Goal: Transaction & Acquisition: Purchase product/service

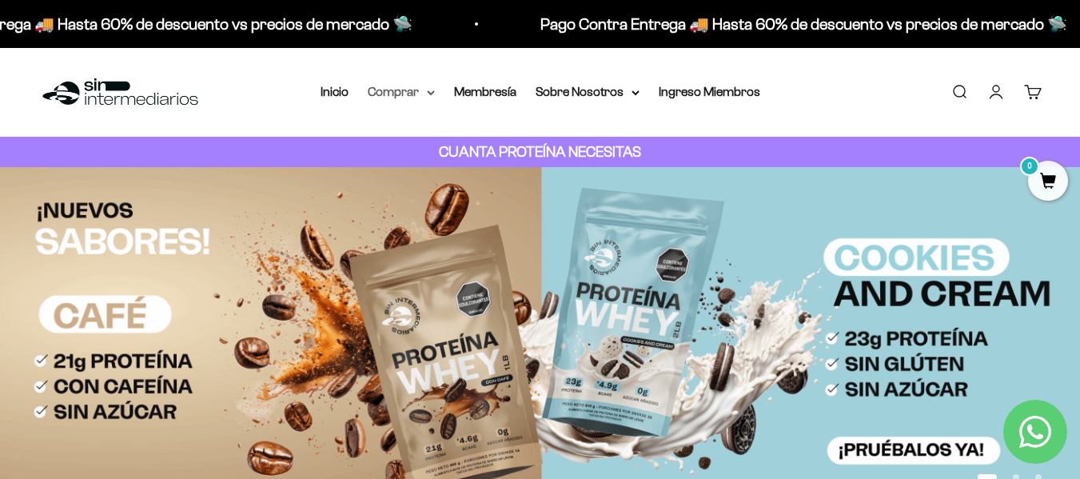
click at [416, 94] on summary "Comprar" at bounding box center [401, 92] width 67 height 21
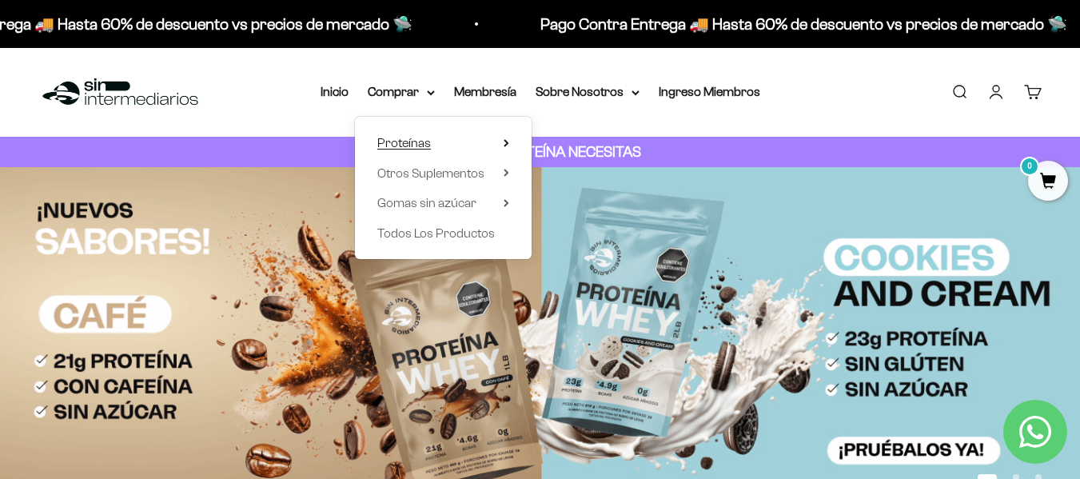
click at [430, 137] on span "Proteínas" at bounding box center [404, 143] width 54 height 21
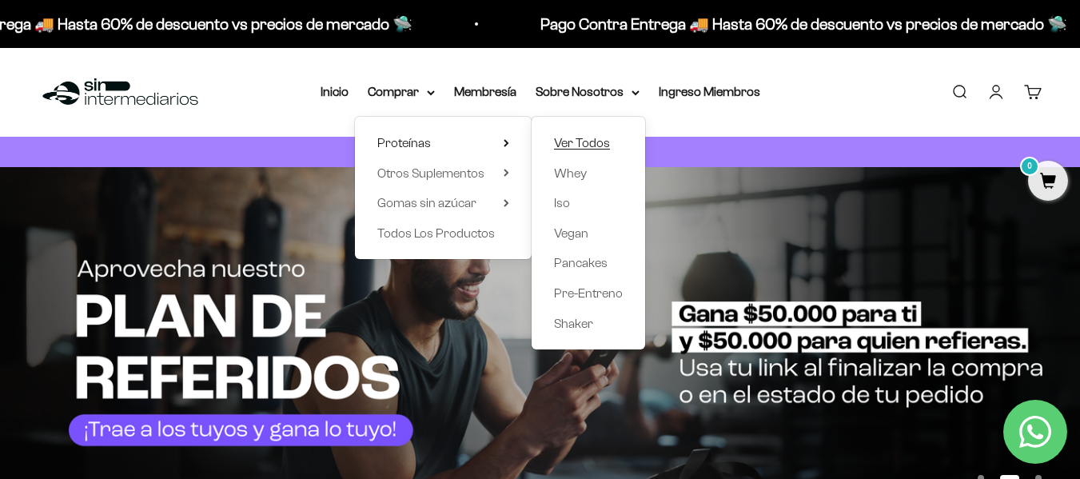
click at [608, 136] on span "Ver Todos" at bounding box center [582, 143] width 56 height 14
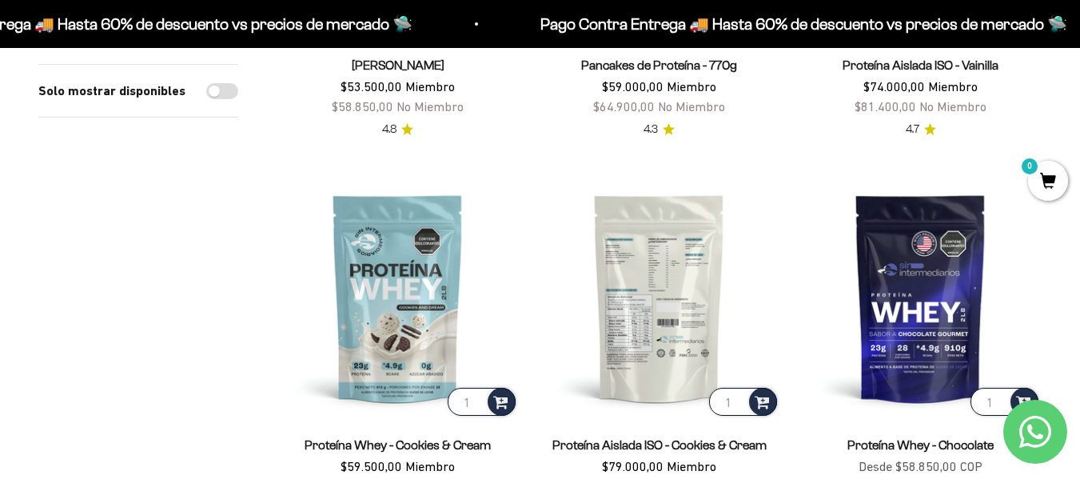
scroll to position [400, 0]
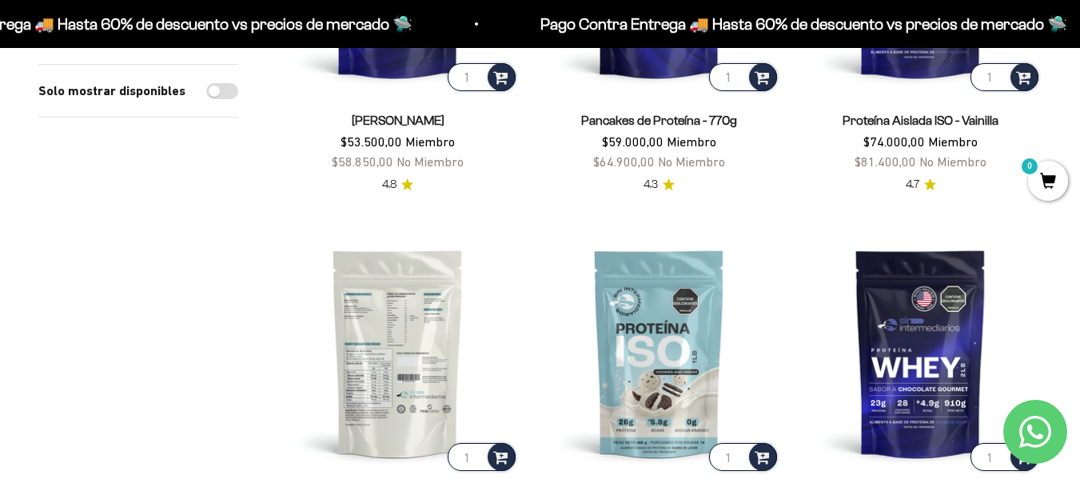
click at [511, 265] on img at bounding box center [398, 353] width 242 height 242
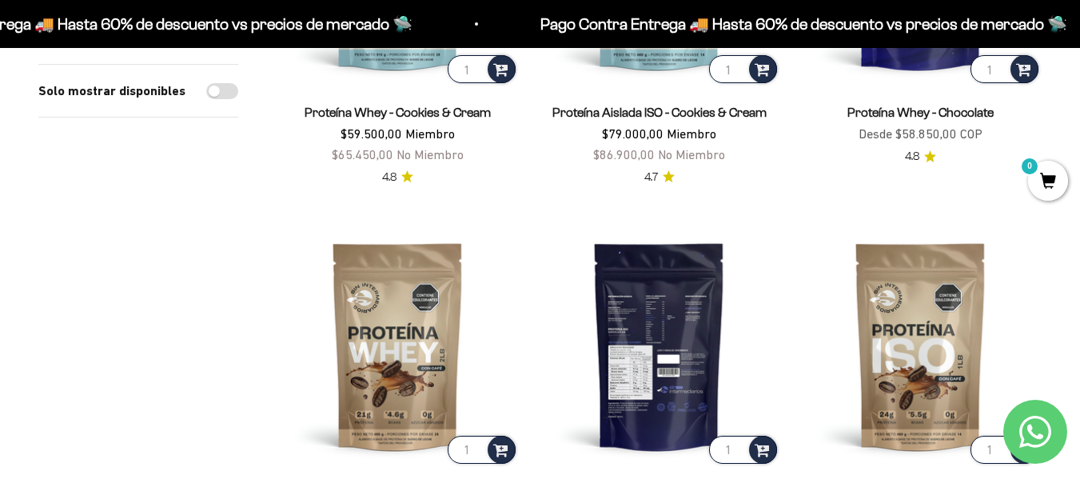
scroll to position [560, 0]
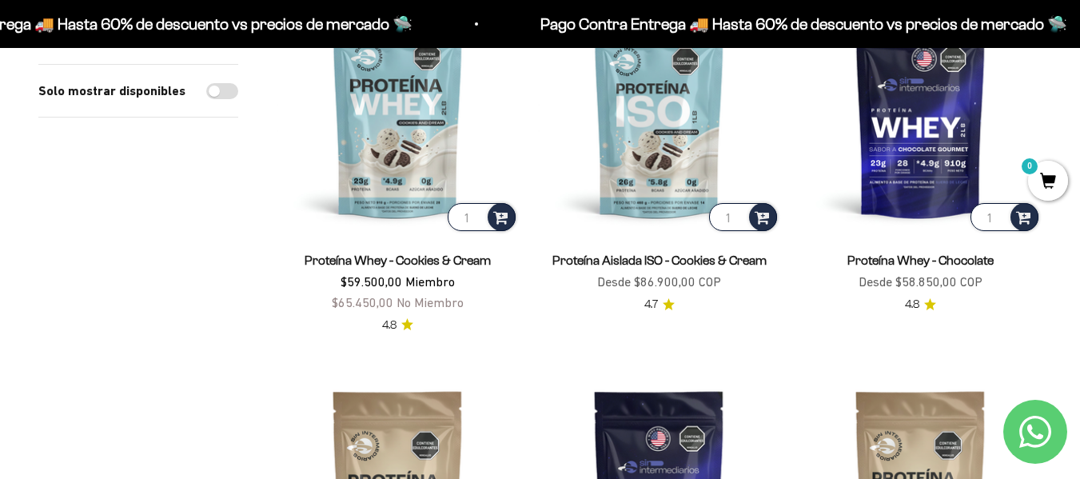
scroll to position [560, 0]
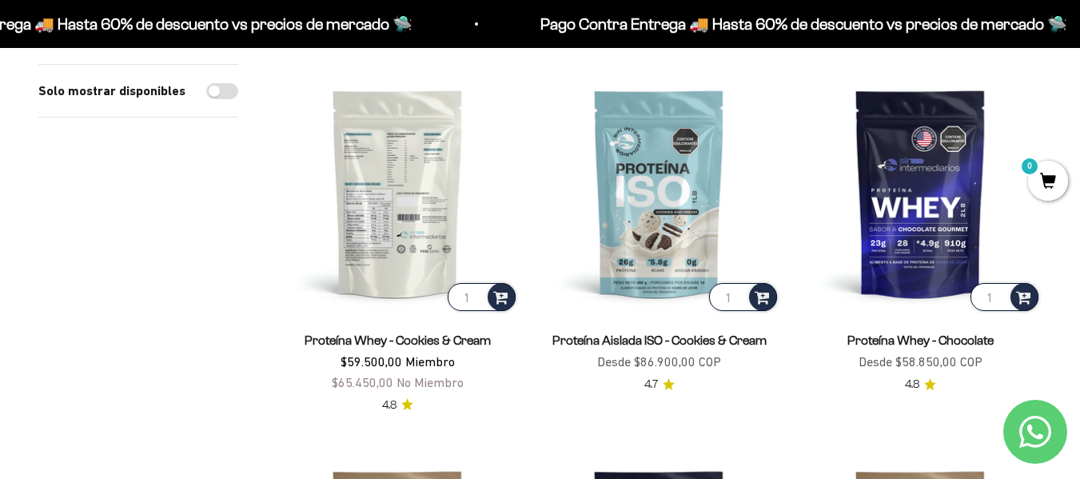
click at [409, 236] on img at bounding box center [398, 193] width 242 height 242
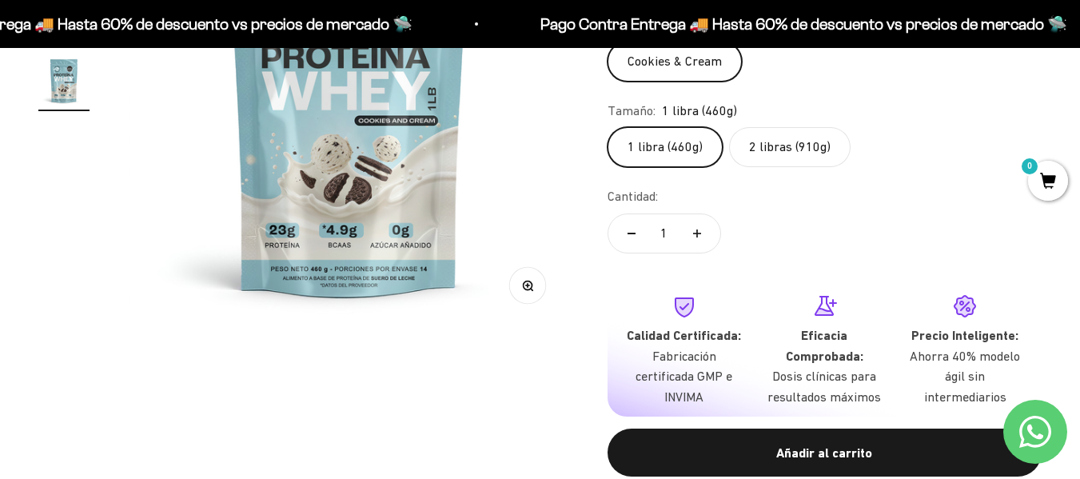
click at [528, 202] on img at bounding box center [349, 106] width 441 height 441
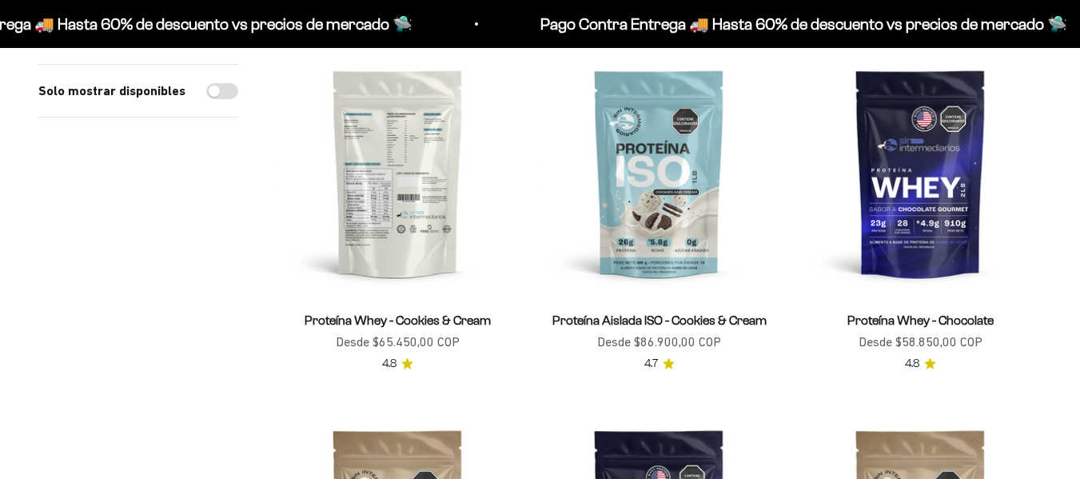
scroll to position [560, 0]
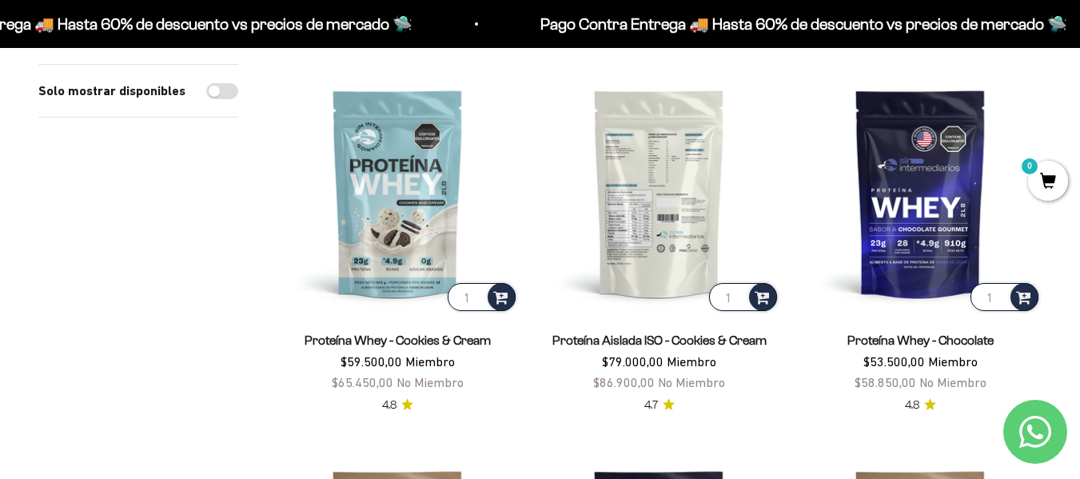
click at [666, 218] on img at bounding box center [659, 193] width 242 height 242
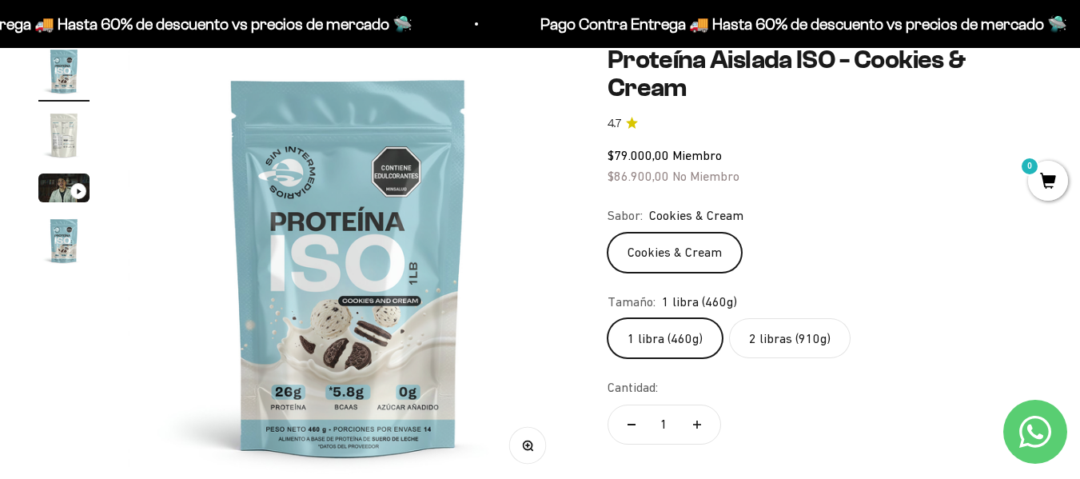
click at [508, 247] on img at bounding box center [348, 266] width 441 height 441
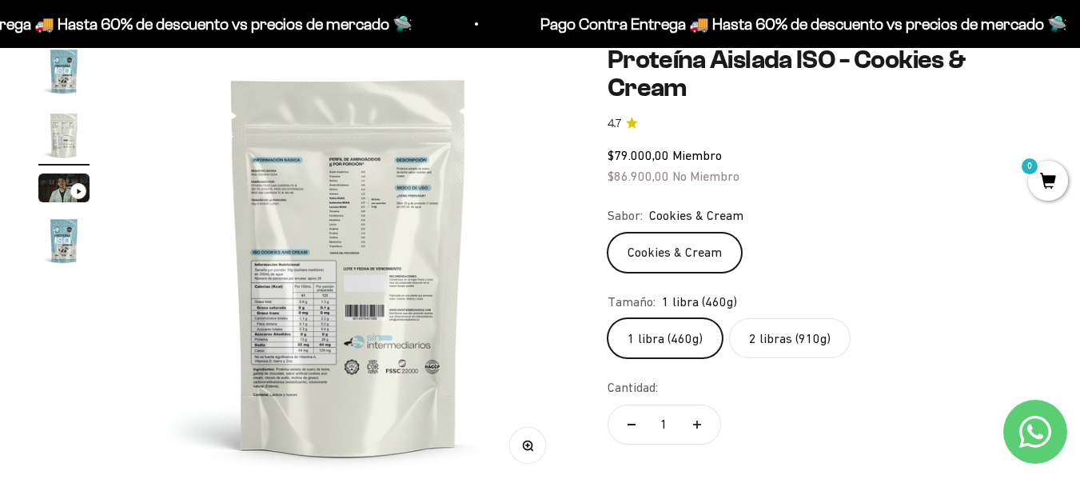
click at [508, 247] on img at bounding box center [348, 266] width 441 height 441
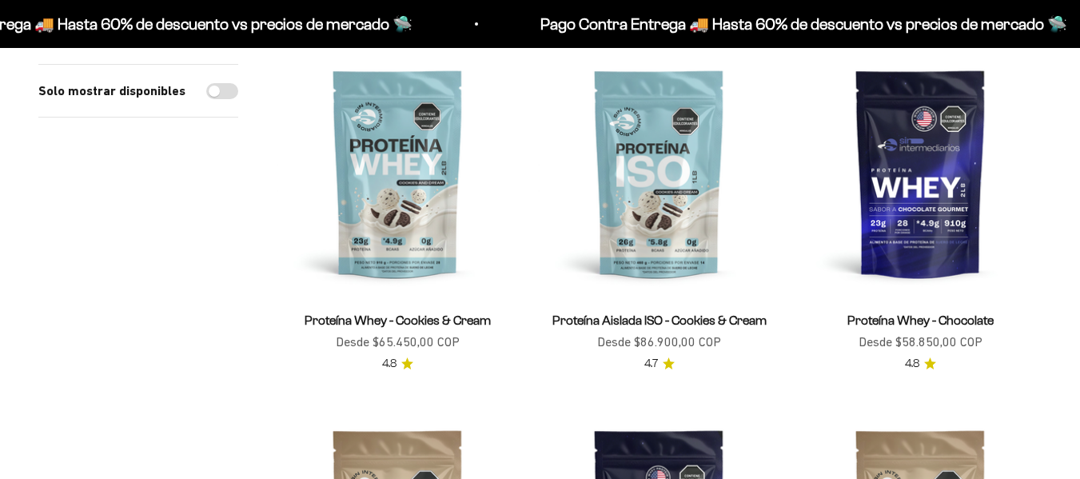
scroll to position [560, 0]
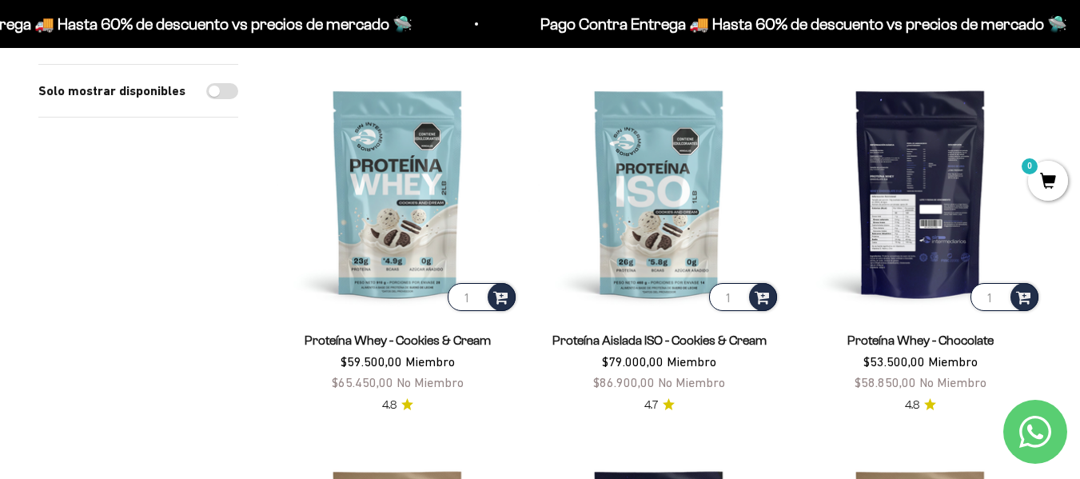
click at [890, 229] on img at bounding box center [920, 193] width 242 height 242
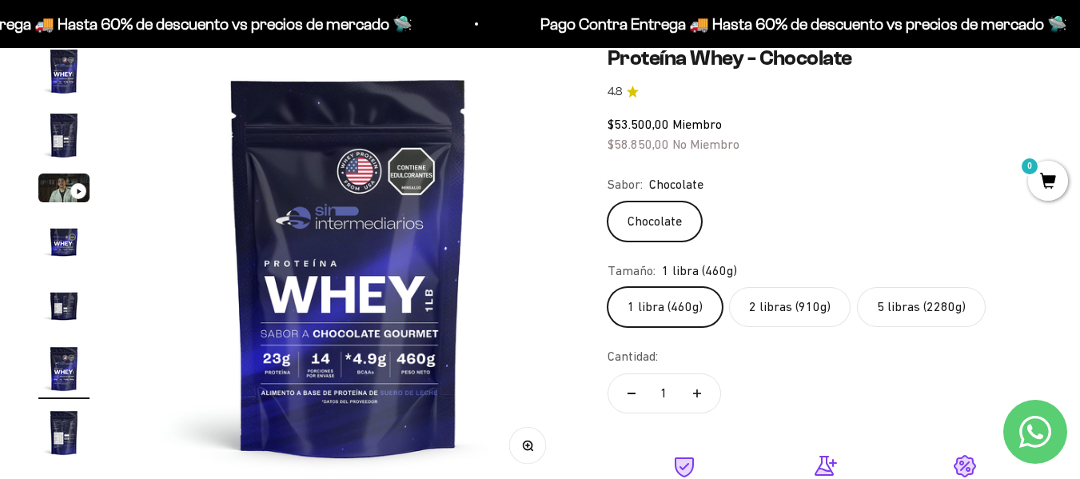
click at [940, 315] on label "5 libras (2280g)" at bounding box center [921, 307] width 129 height 40
click at [608, 287] on input "5 libras (2280g)" at bounding box center [607, 286] width 1 height 1
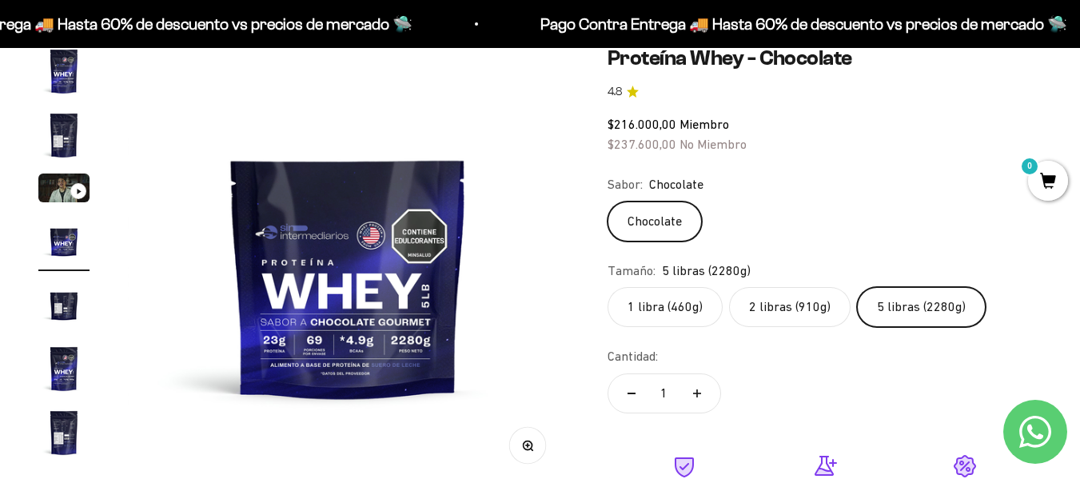
click at [792, 313] on label "2 libras (910g)" at bounding box center [790, 307] width 122 height 40
click at [608, 287] on input "2 libras (910g)" at bounding box center [607, 286] width 1 height 1
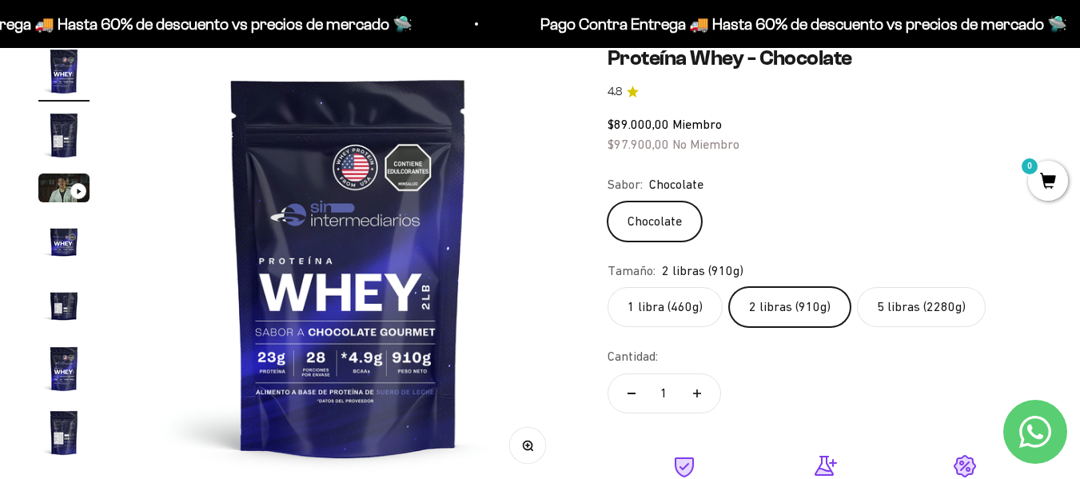
click at [903, 304] on label "5 libras (2280g)" at bounding box center [921, 307] width 129 height 40
click at [608, 287] on input "5 libras (2280g)" at bounding box center [607, 286] width 1 height 1
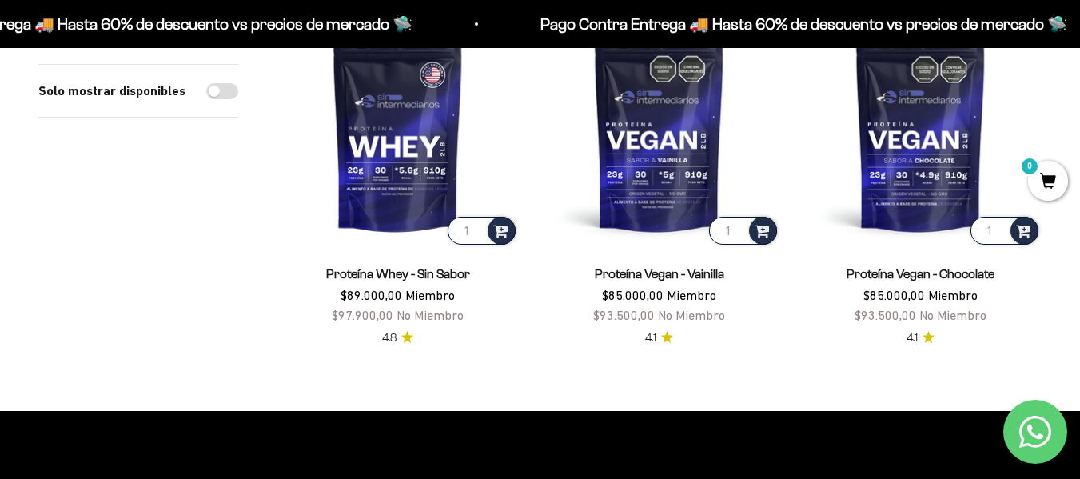
scroll to position [1359, 0]
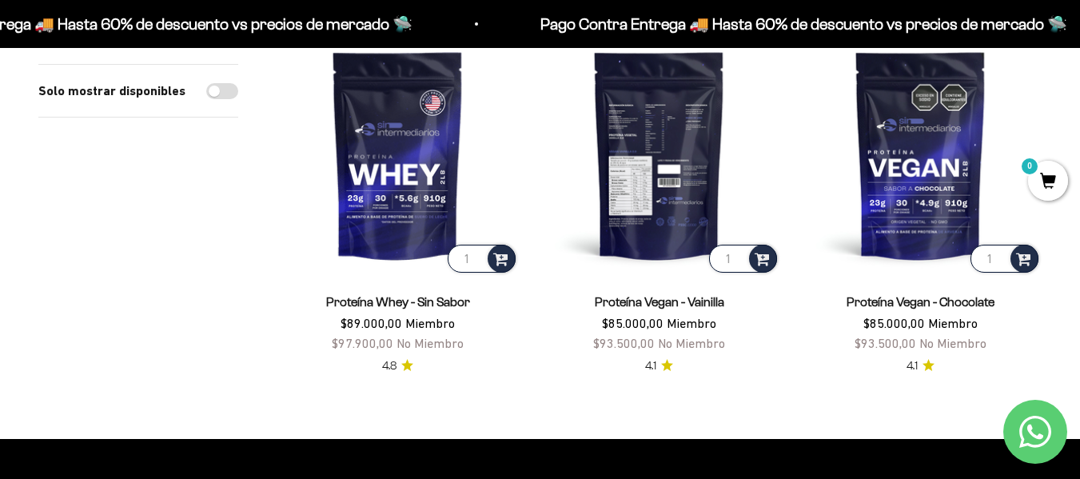
click at [677, 161] on img at bounding box center [659, 155] width 242 height 242
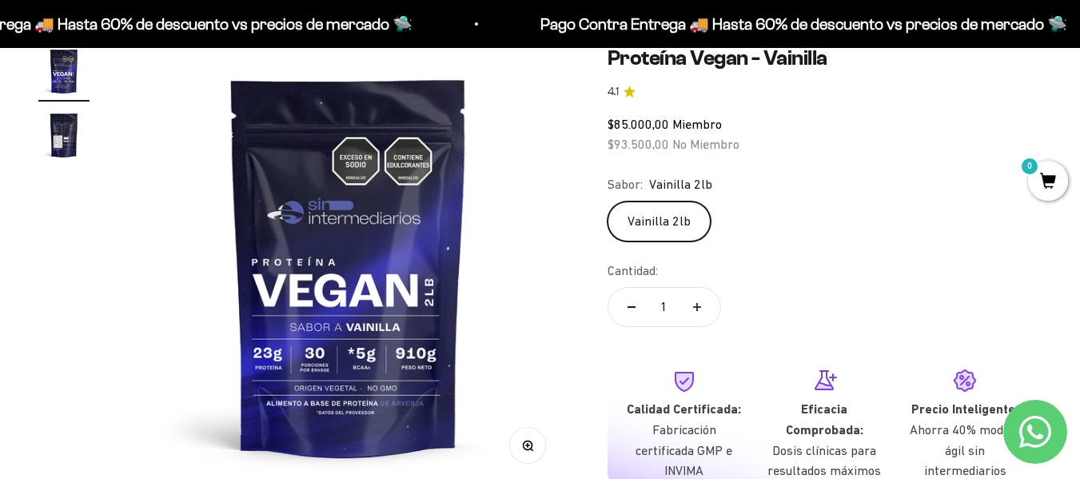
click at [898, 211] on div "Vainilla 2lb" at bounding box center [825, 221] width 434 height 40
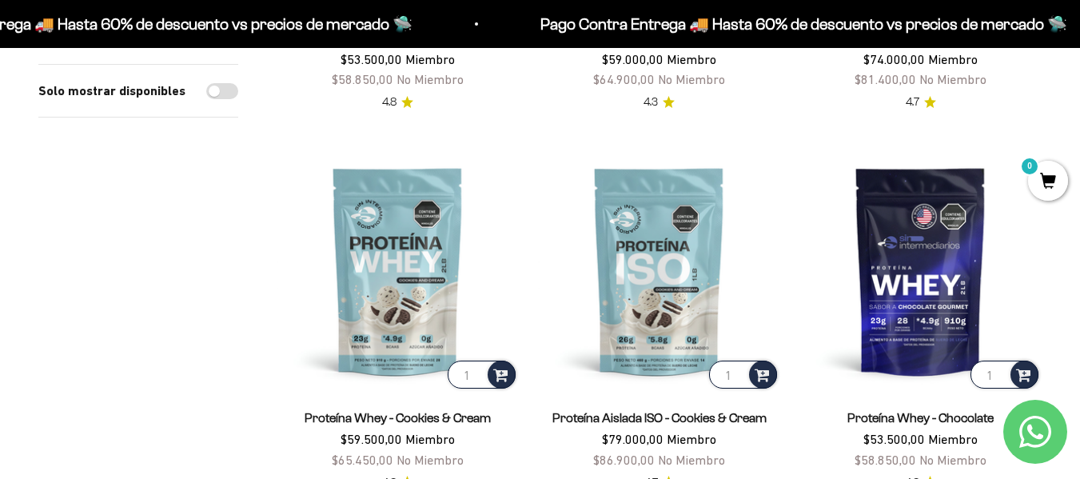
scroll to position [480, 0]
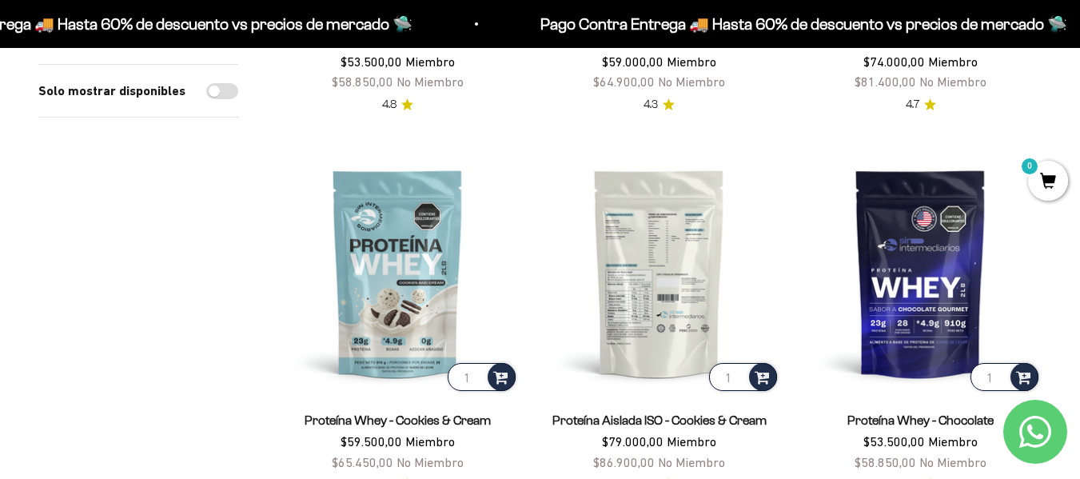
click at [682, 262] on img at bounding box center [659, 273] width 242 height 242
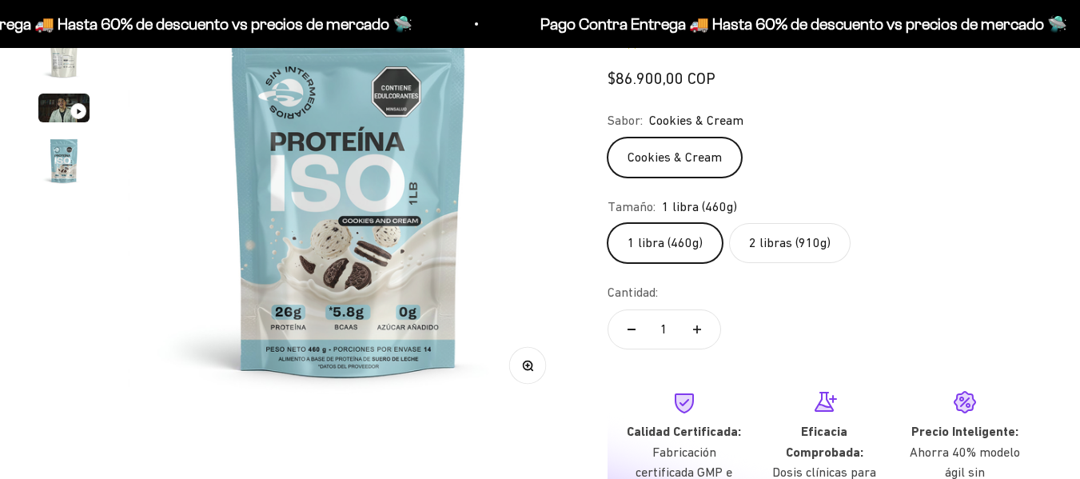
scroll to position [240, 0]
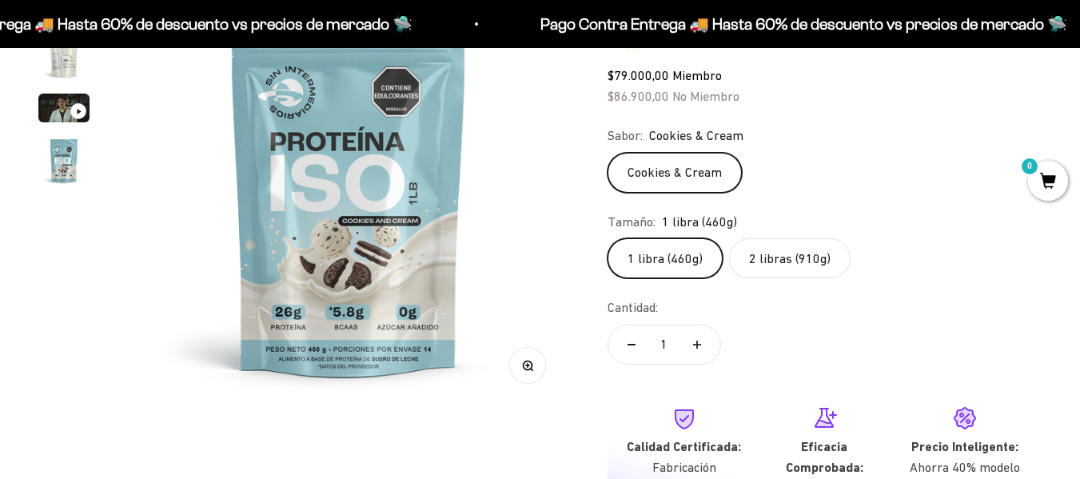
click at [783, 268] on label "2 libras (910g)" at bounding box center [790, 258] width 122 height 40
click at [608, 238] on input "2 libras (910g)" at bounding box center [607, 237] width 1 height 1
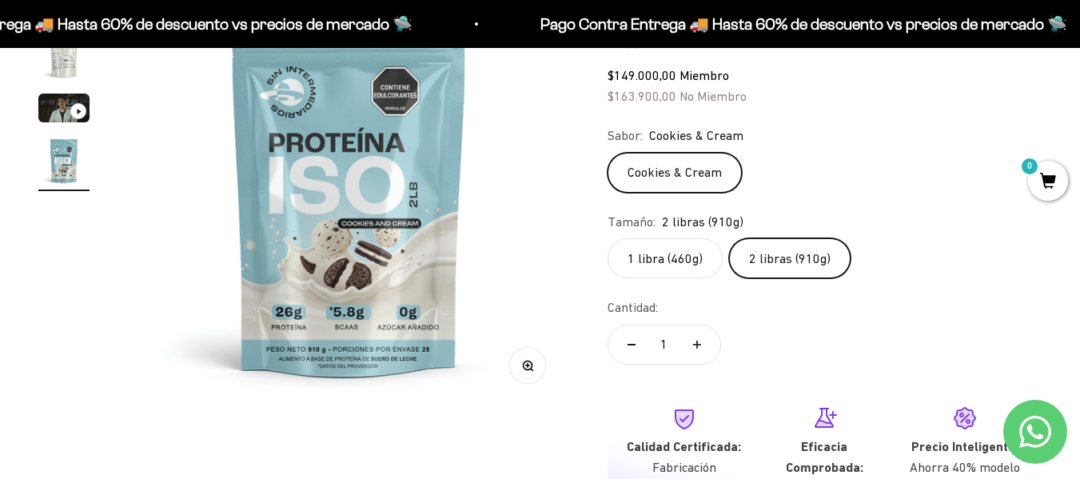
click at [676, 257] on label "1 libra (460g)" at bounding box center [665, 258] width 115 height 40
click at [608, 238] on input "1 libra (460g)" at bounding box center [607, 237] width 1 height 1
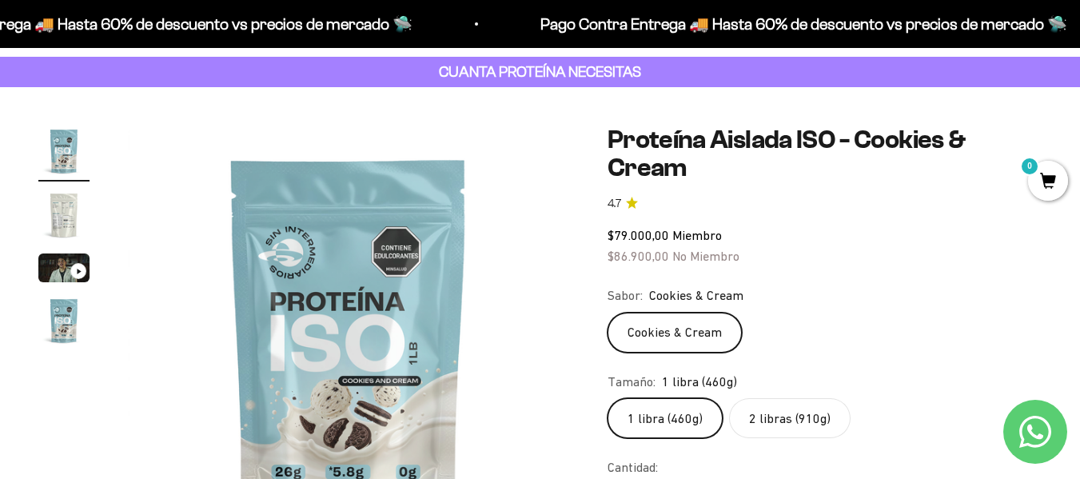
scroll to position [160, 0]
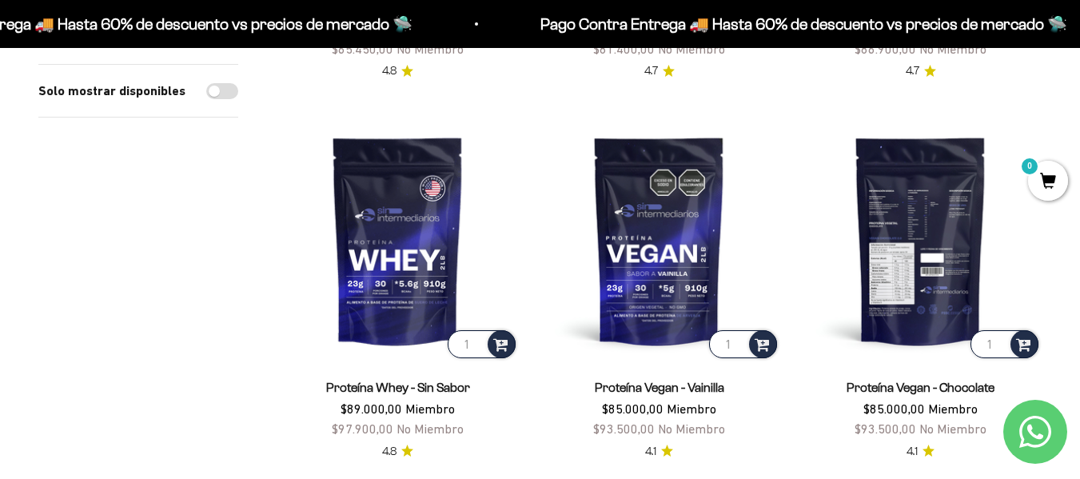
scroll to position [1279, 0]
